Goal: Task Accomplishment & Management: Manage account settings

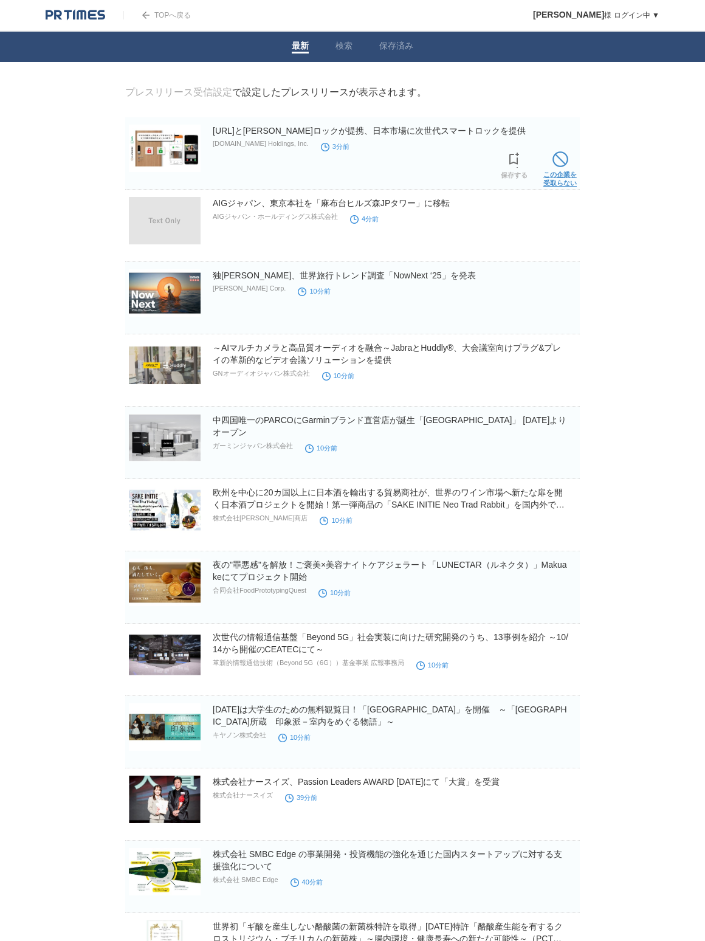
click at [561, 169] on link "この企業を 受取らない" at bounding box center [559, 167] width 33 height 39
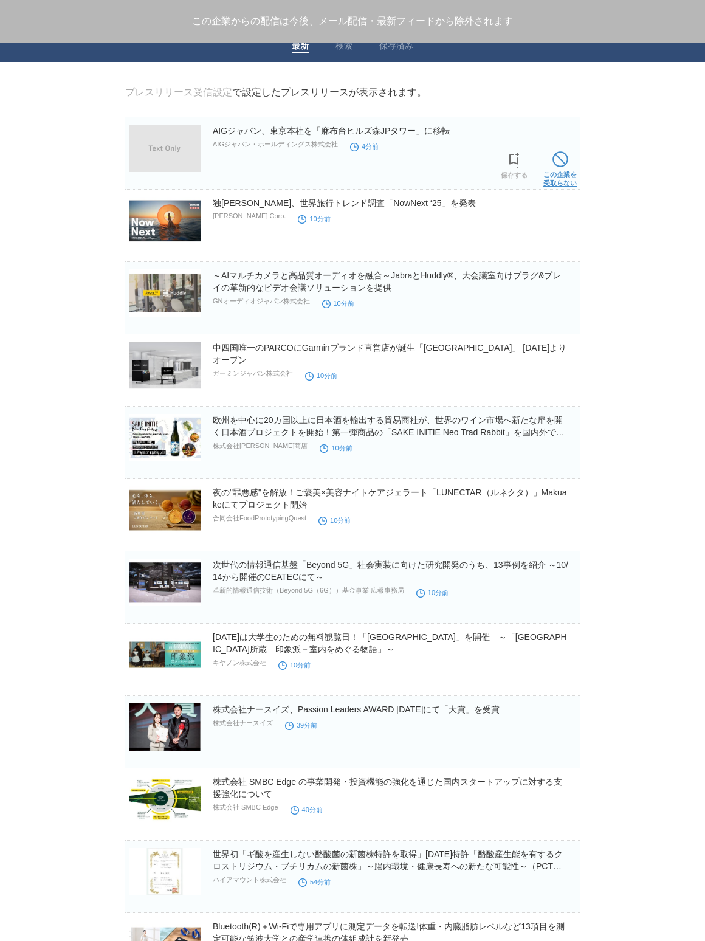
click at [564, 162] on span at bounding box center [560, 159] width 16 height 16
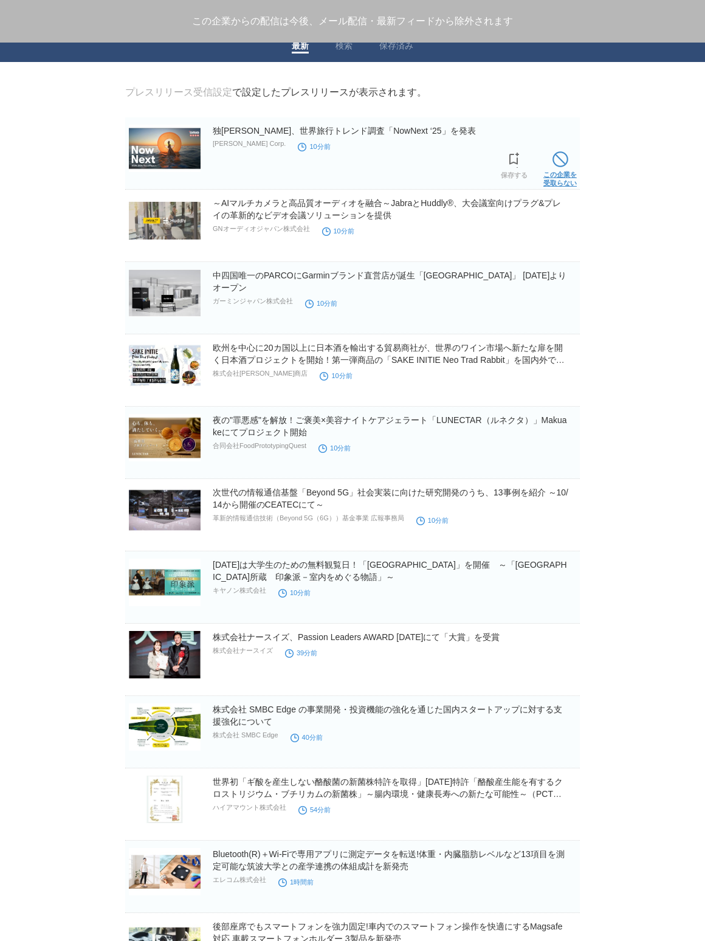
click at [560, 164] on span at bounding box center [560, 159] width 16 height 16
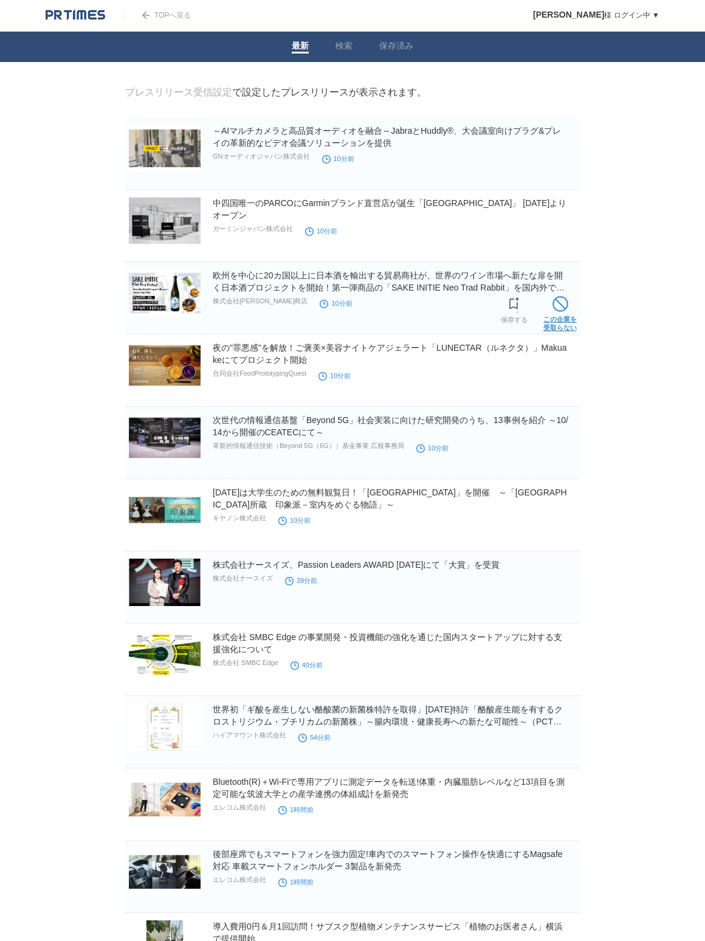
click at [551, 323] on link "この企業を 受取らない" at bounding box center [559, 312] width 33 height 39
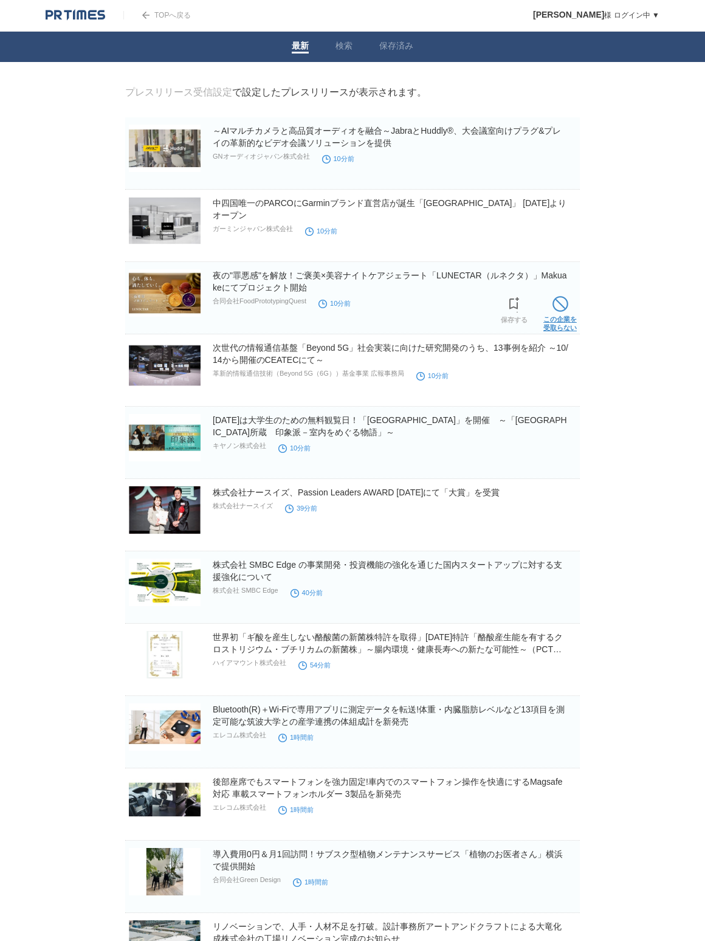
click at [560, 319] on link "この企業を 受取らない" at bounding box center [559, 312] width 33 height 39
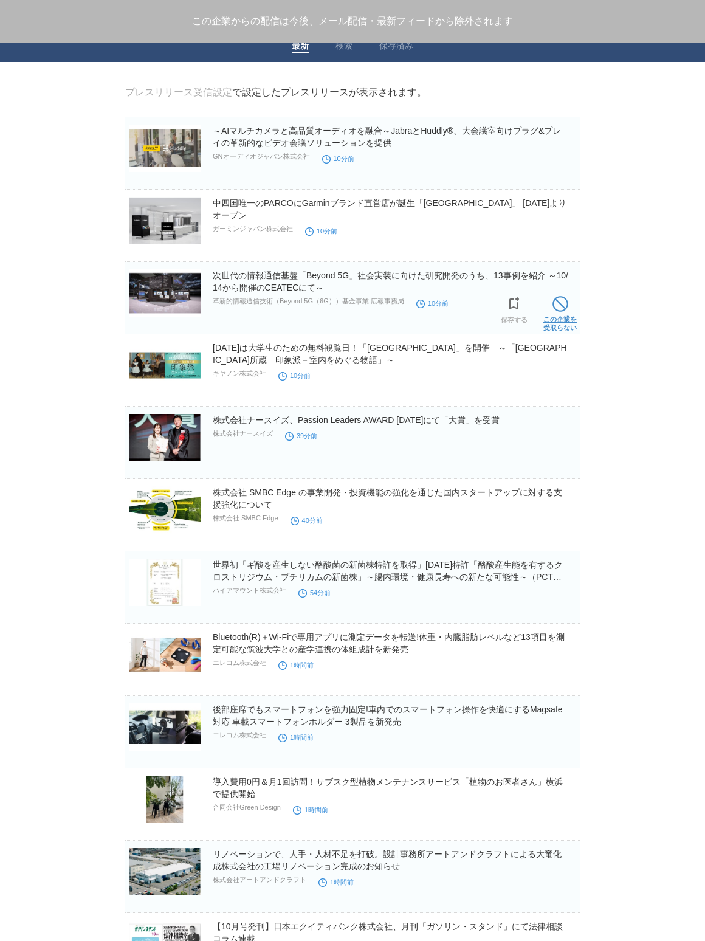
click at [559, 319] on link "この企業を 受取らない" at bounding box center [559, 312] width 33 height 39
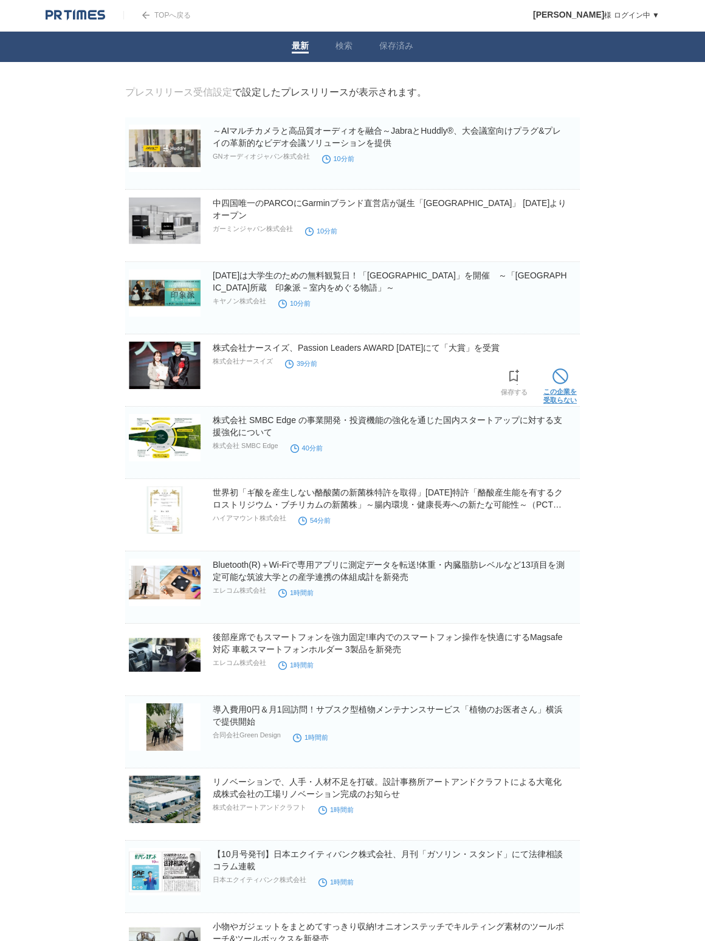
click at [566, 387] on link "この企業を 受取らない" at bounding box center [559, 384] width 33 height 39
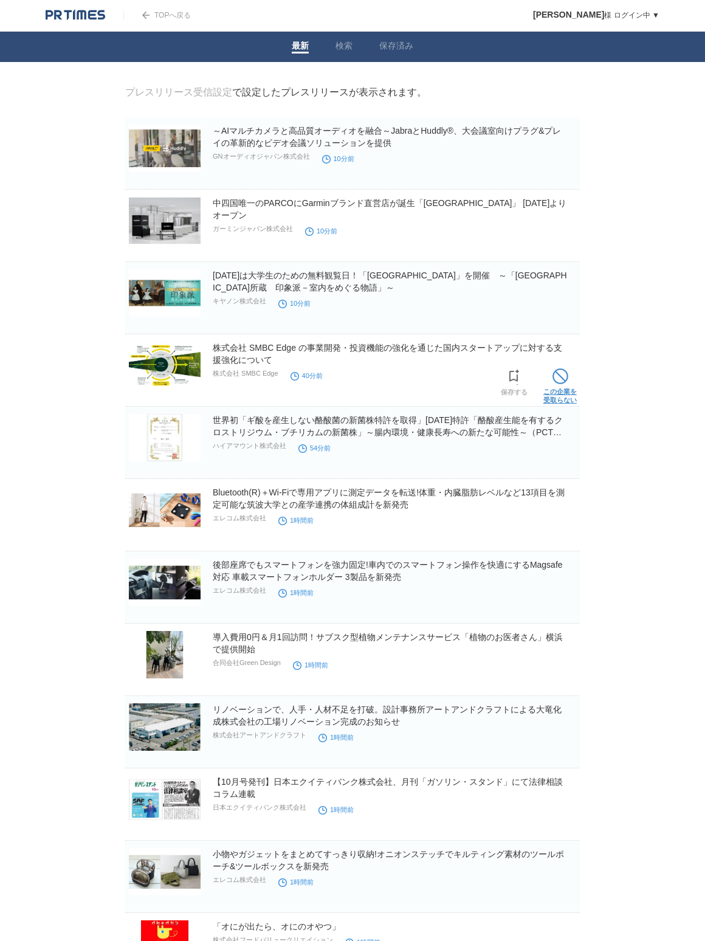
click at [568, 389] on link "この企業を 受取らない" at bounding box center [559, 384] width 33 height 39
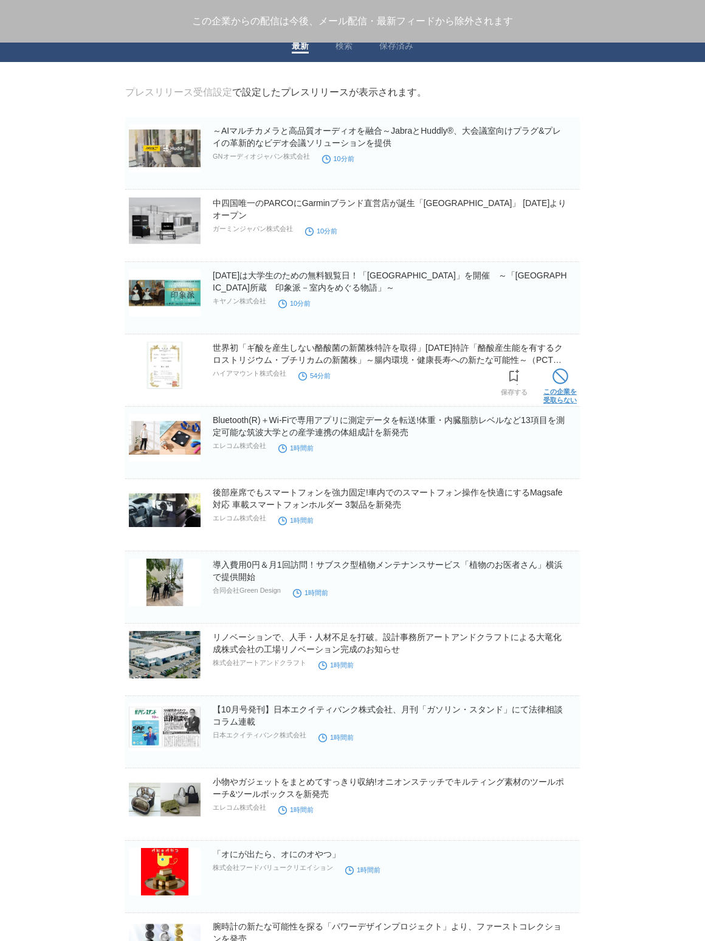
click at [574, 394] on link "この企業を 受取らない" at bounding box center [559, 384] width 33 height 39
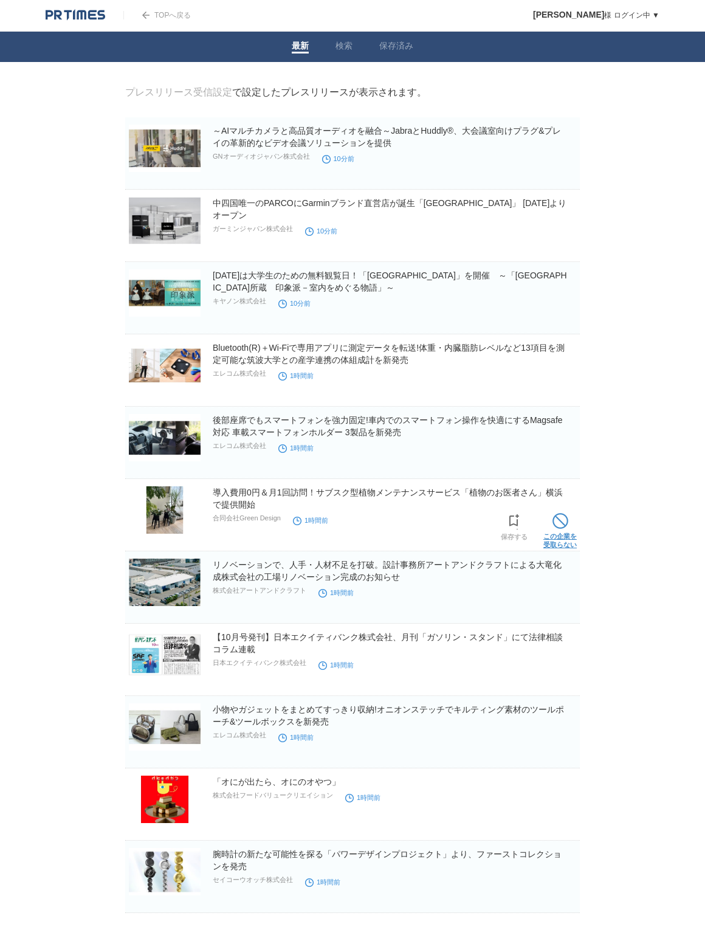
click at [554, 528] on span at bounding box center [560, 521] width 16 height 16
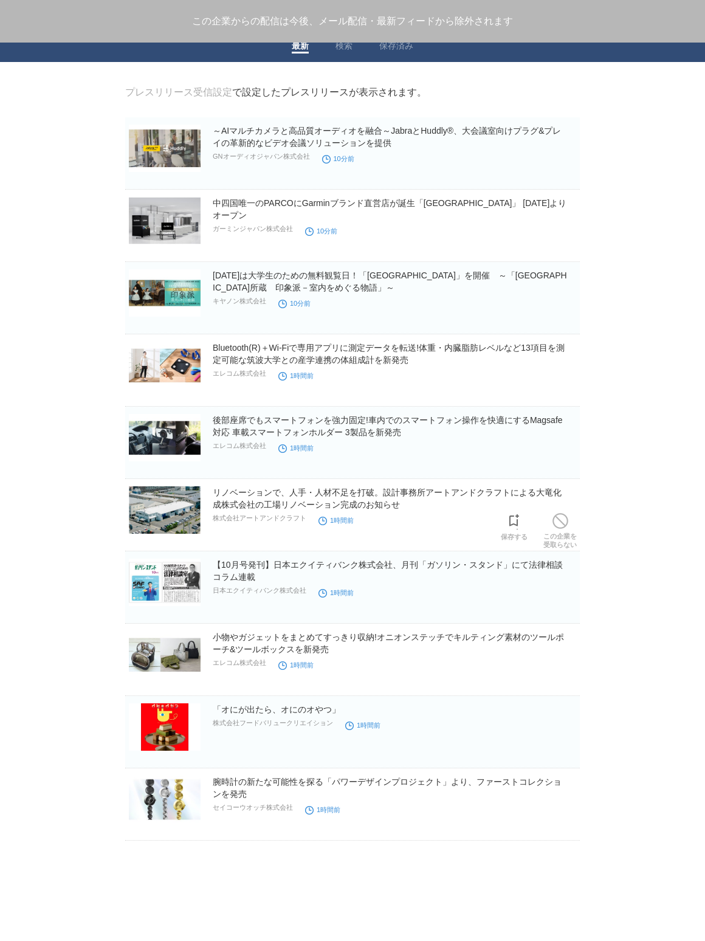
click at [554, 528] on section "リノベーションで、人手・人材不足を打破。設計事務所アートアンドクラフトによる大竜化成株式会社の工場リノベーション完成のお知らせ 株式会社アートアンドクラフト …" at bounding box center [352, 518] width 454 height 65
click at [560, 527] on span at bounding box center [560, 521] width 16 height 16
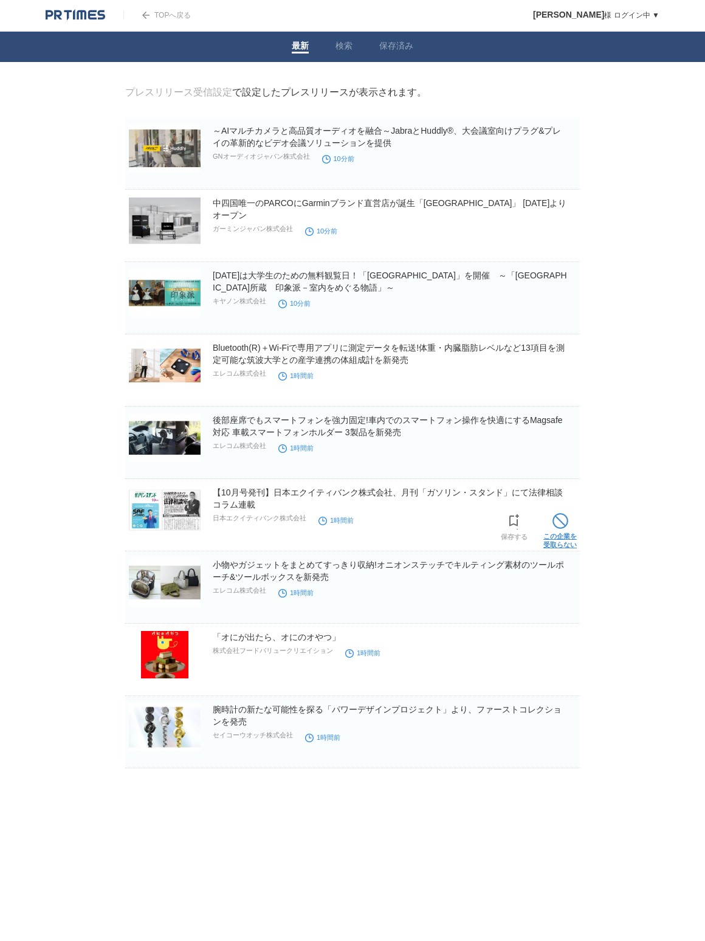
click at [558, 530] on link "この企業を 受取らない" at bounding box center [559, 529] width 33 height 39
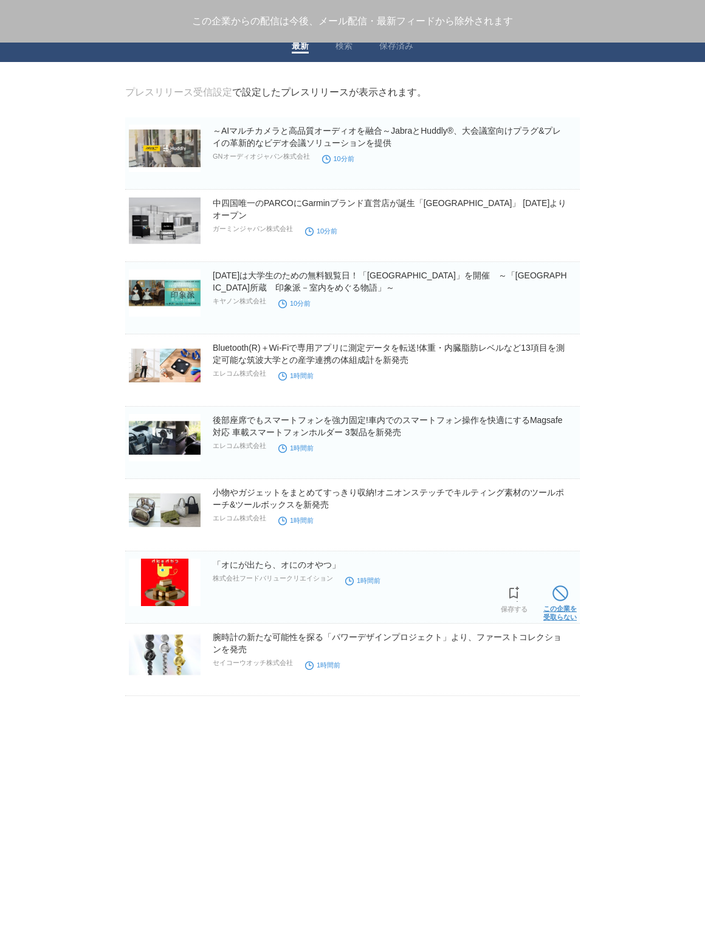
click at [558, 601] on span at bounding box center [560, 593] width 16 height 16
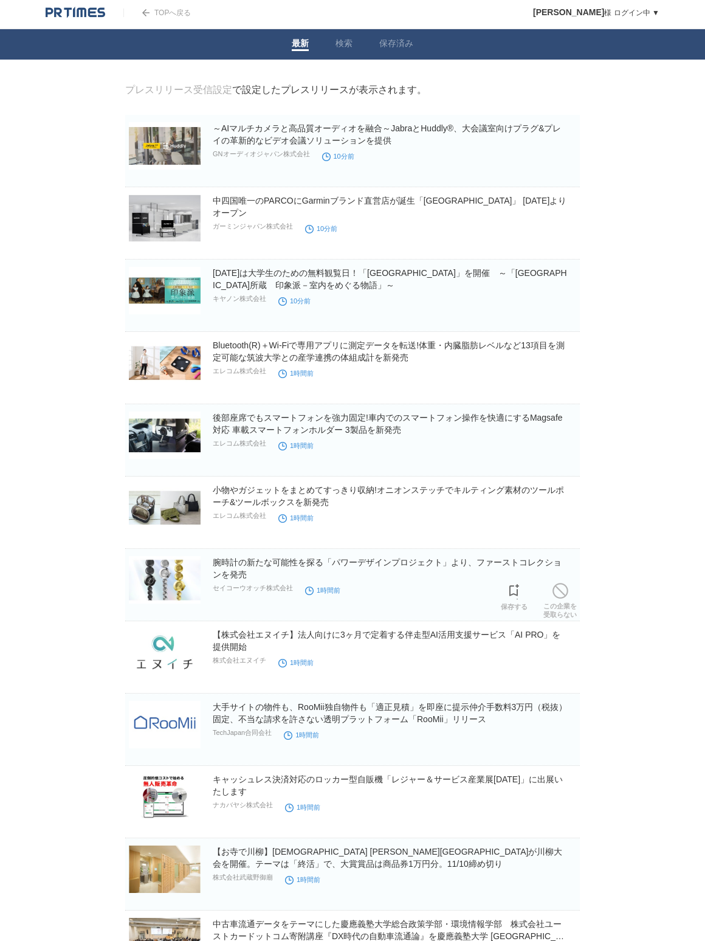
scroll to position [2, 0]
click at [565, 671] on span at bounding box center [560, 663] width 16 height 16
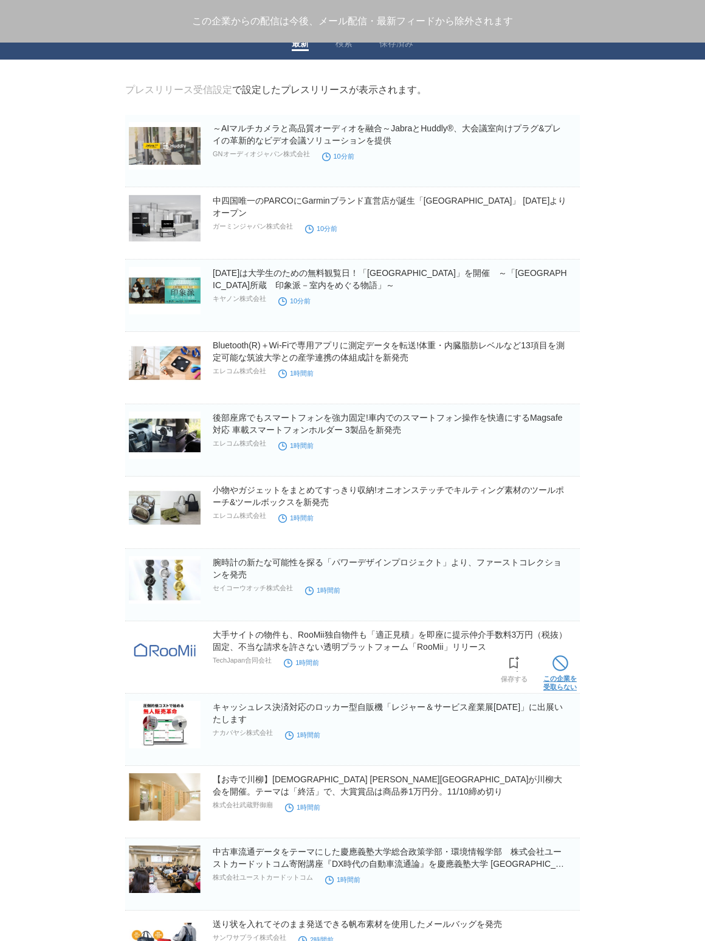
click at [574, 667] on link "この企業を 受取らない" at bounding box center [559, 671] width 33 height 39
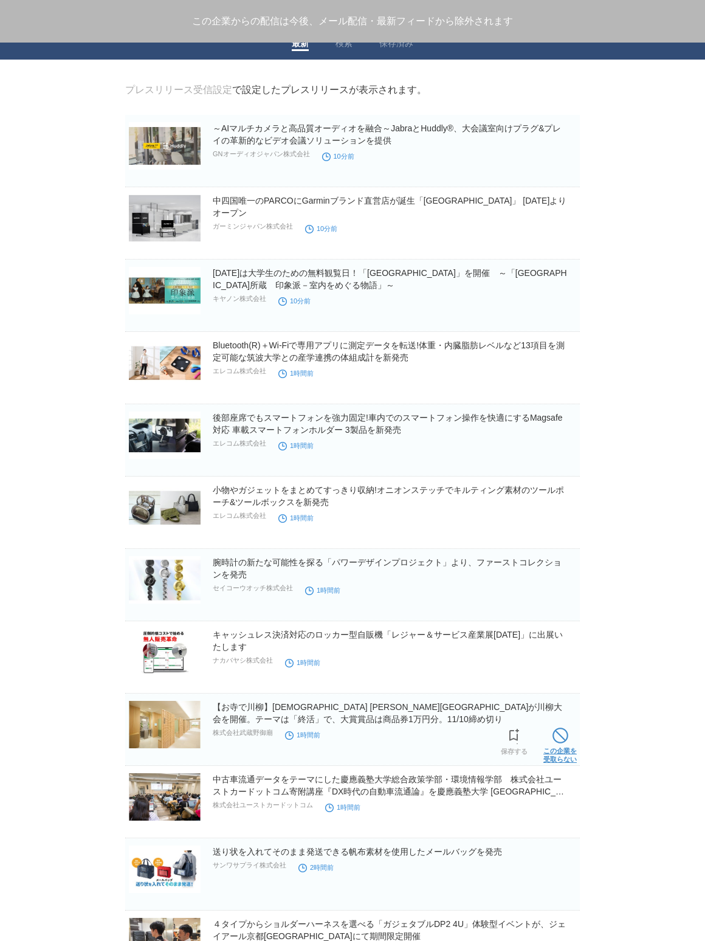
click at [564, 739] on span at bounding box center [560, 735] width 16 height 16
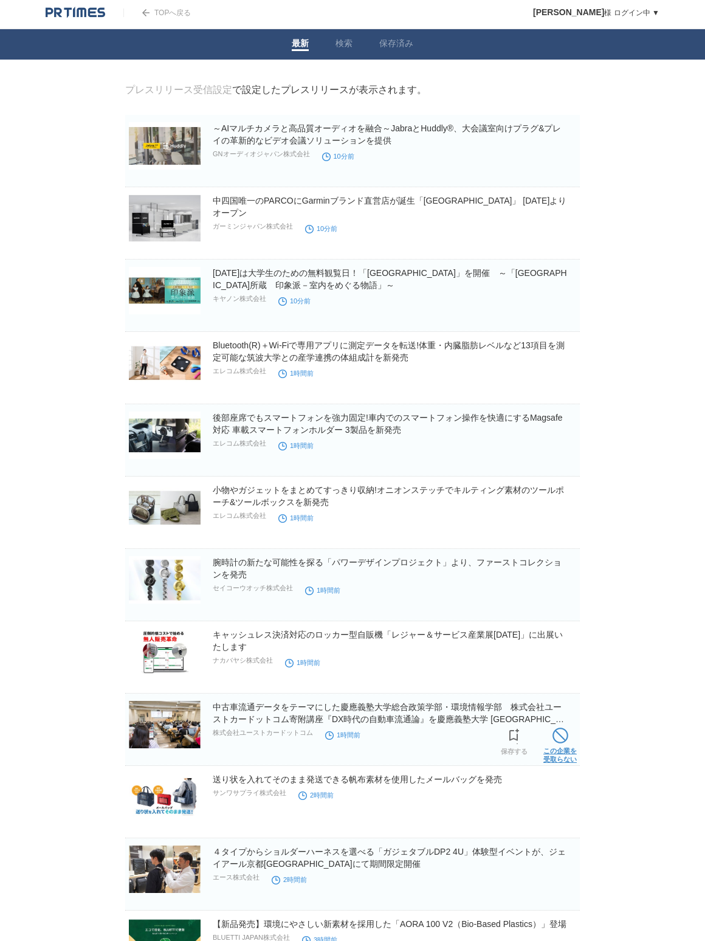
click at [564, 738] on span at bounding box center [560, 735] width 16 height 16
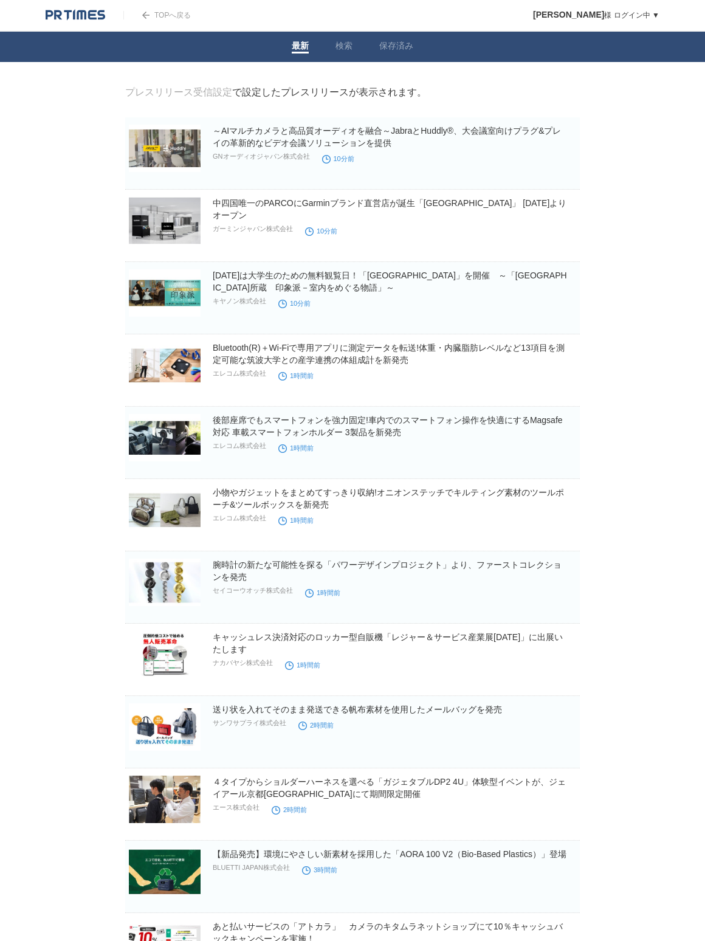
scroll to position [0, 0]
